Goal: Task Accomplishment & Management: Manage account settings

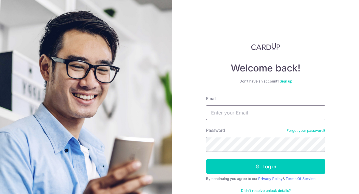
click at [243, 113] on input "Email" at bounding box center [265, 112] width 119 height 15
type input "[EMAIL_ADDRESS][DOMAIN_NAME]"
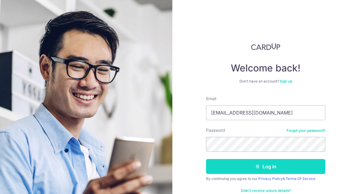
click at [264, 168] on button "Log in" at bounding box center [265, 166] width 119 height 15
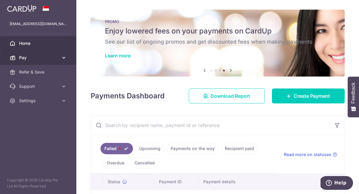
click at [49, 58] on span "Pay" at bounding box center [38, 58] width 39 height 6
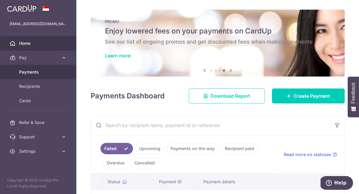
click at [50, 71] on span "Payments" at bounding box center [38, 72] width 39 height 6
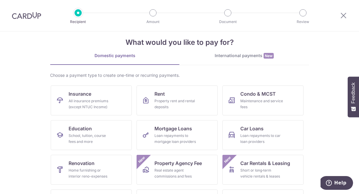
scroll to position [8, 0]
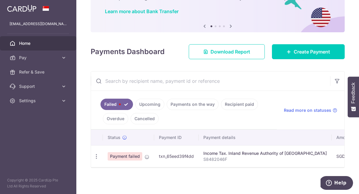
scroll to position [46, 0]
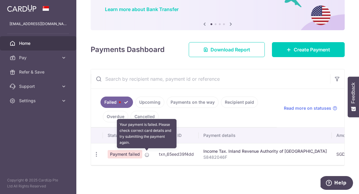
click at [146, 154] on icon at bounding box center [147, 154] width 5 height 5
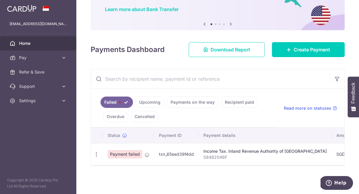
click at [129, 155] on span "Payment failed" at bounding box center [125, 154] width 35 height 8
click at [98, 155] on icon "button" at bounding box center [96, 154] width 6 height 6
click at [117, 170] on span "Update payment" at bounding box center [128, 170] width 41 height 7
radio input "true"
type input "200,000.00"
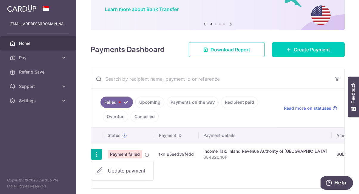
type input "S8482046F"
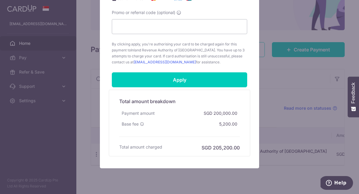
scroll to position [288, 0]
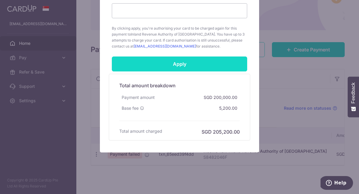
click at [185, 67] on input "Apply" at bounding box center [180, 63] width 136 height 15
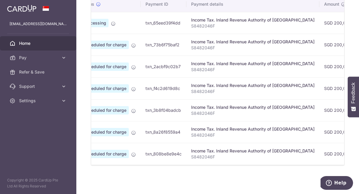
scroll to position [0, 27]
